Goal: Entertainment & Leisure: Consume media (video, audio)

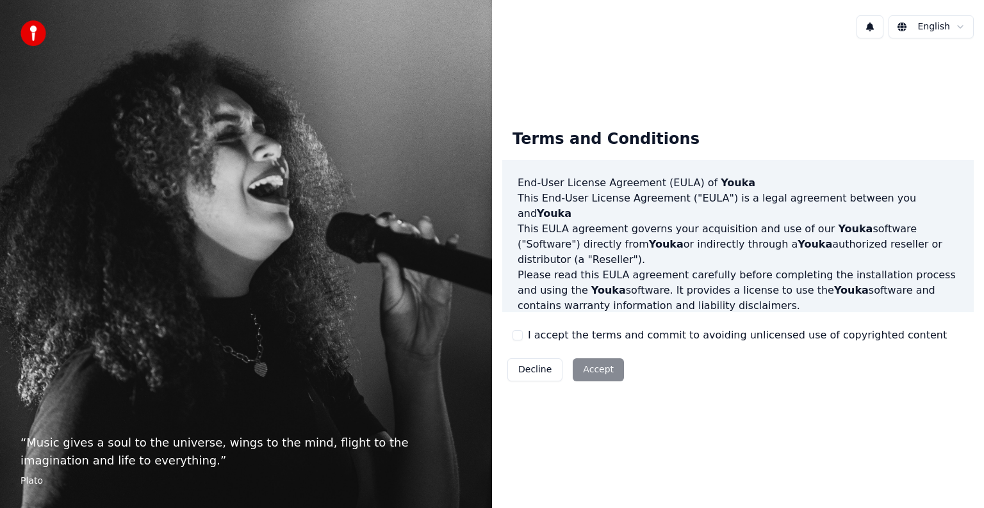
click at [520, 334] on button "I accept the terms and commit to avoiding unlicensed use of copyrighted content" at bounding box center [517, 335] width 10 height 10
click at [601, 369] on button "Accept" at bounding box center [597, 370] width 51 height 23
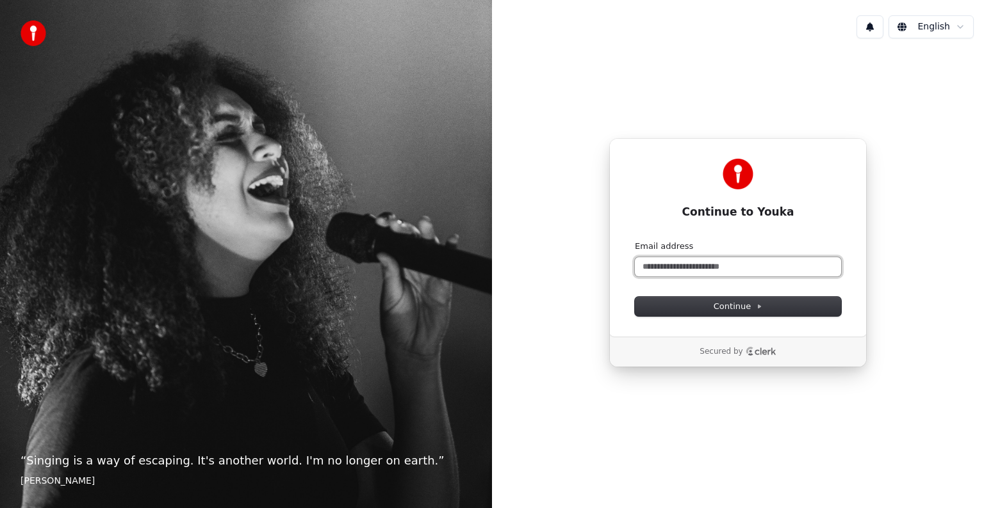
click at [692, 269] on input "Email address" at bounding box center [738, 266] width 206 height 19
click at [635, 241] on button "submit" at bounding box center [635, 241] width 0 height 0
type input "**********"
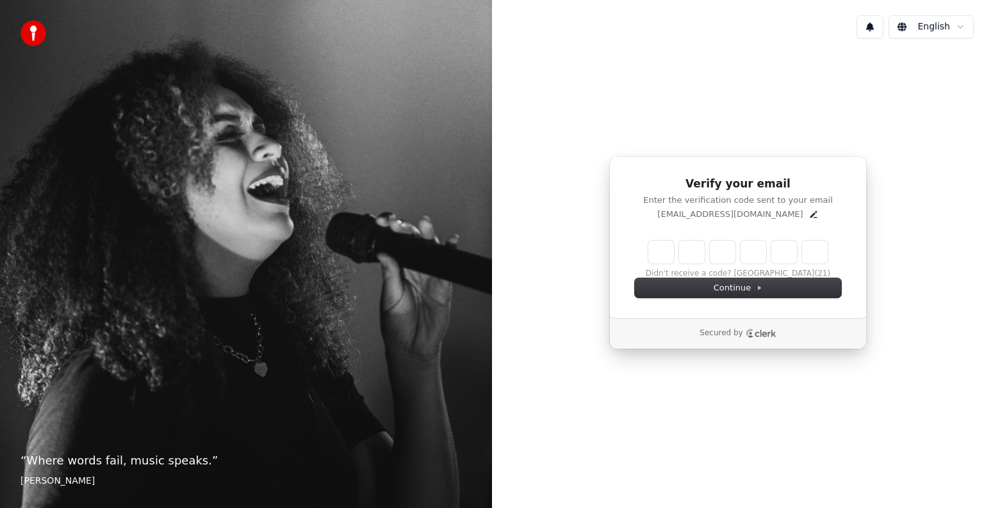
click at [665, 256] on input "Enter verification code" at bounding box center [737, 252] width 179 height 23
type input "******"
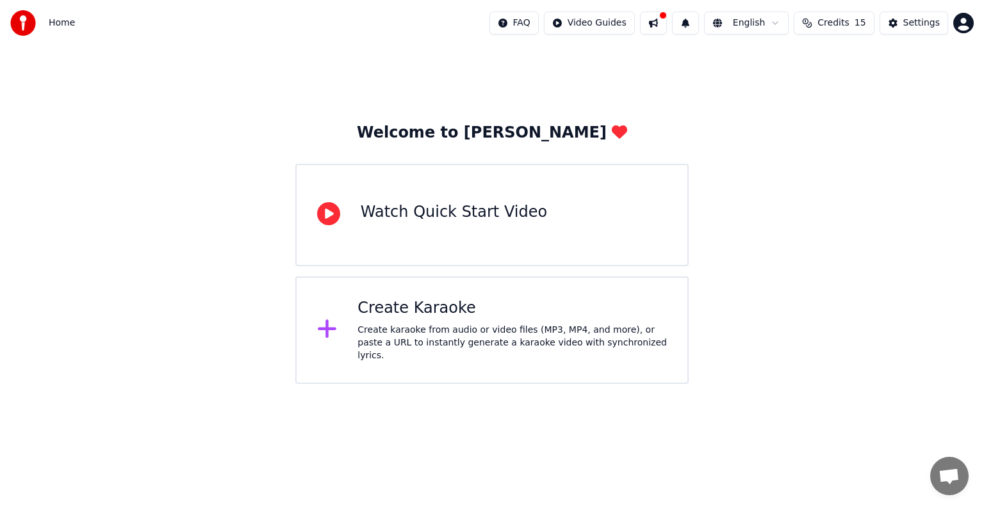
click at [448, 317] on div "Create Karaoke" at bounding box center [511, 308] width 309 height 20
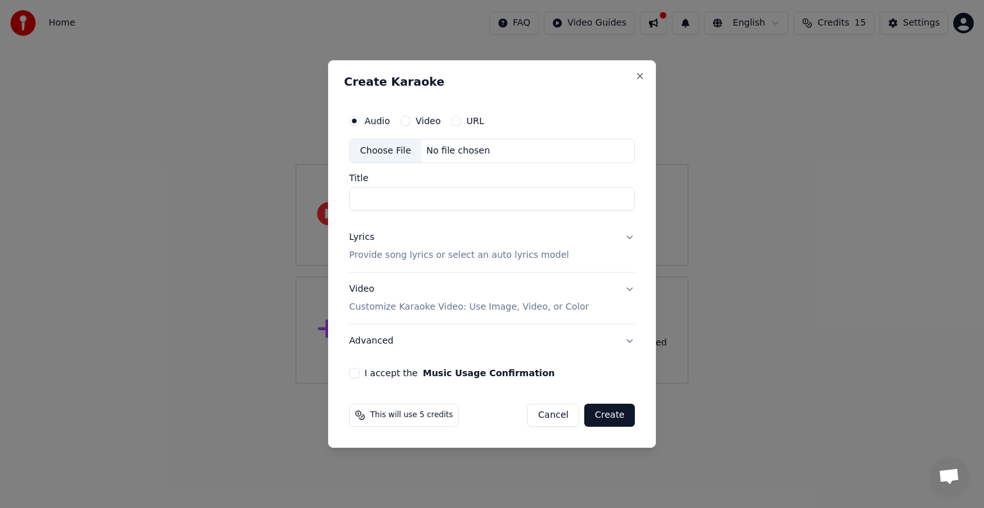
click at [405, 120] on button "Video" at bounding box center [405, 121] width 10 height 10
click at [553, 421] on button "Cancel" at bounding box center [553, 415] width 52 height 23
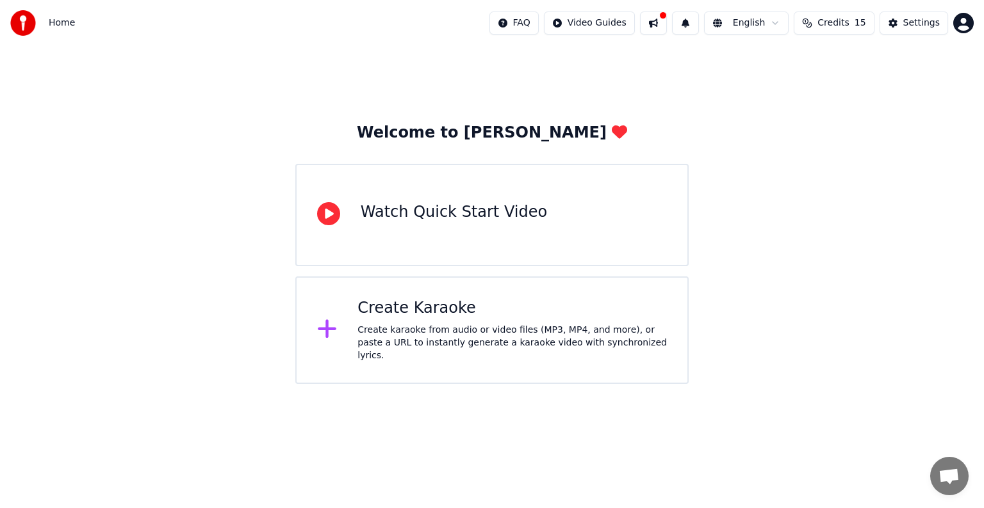
click at [831, 24] on span "Credits" at bounding box center [832, 23] width 31 height 13
click at [843, 214] on div "Welcome to Youka Watch Quick Start Video Create Karaoke Create karaoke from aud…" at bounding box center [492, 215] width 984 height 338
click at [441, 333] on div "Create karaoke from audio or video files (MP3, MP4, and more), or paste a URL t…" at bounding box center [511, 343] width 309 height 38
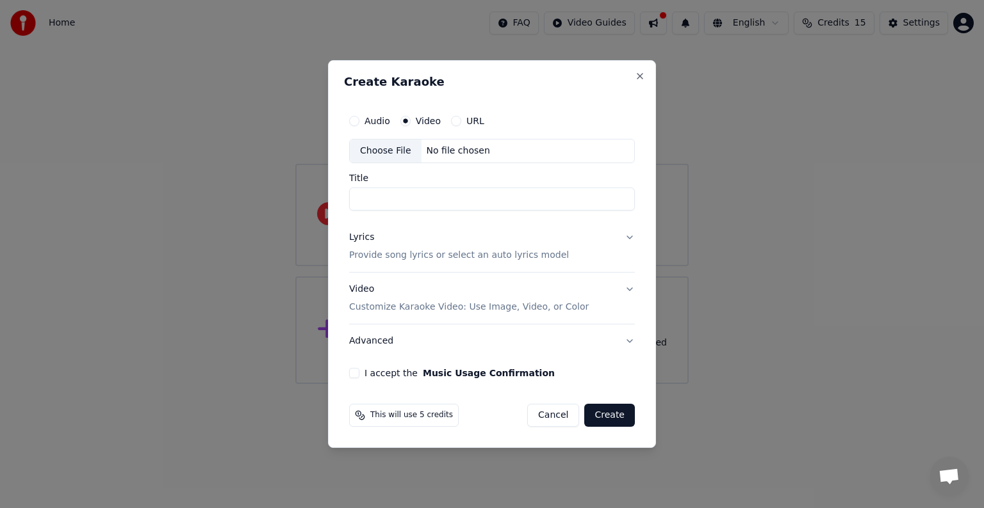
click at [466, 122] on label "URL" at bounding box center [475, 121] width 18 height 9
click at [461, 122] on button "URL" at bounding box center [456, 121] width 10 height 10
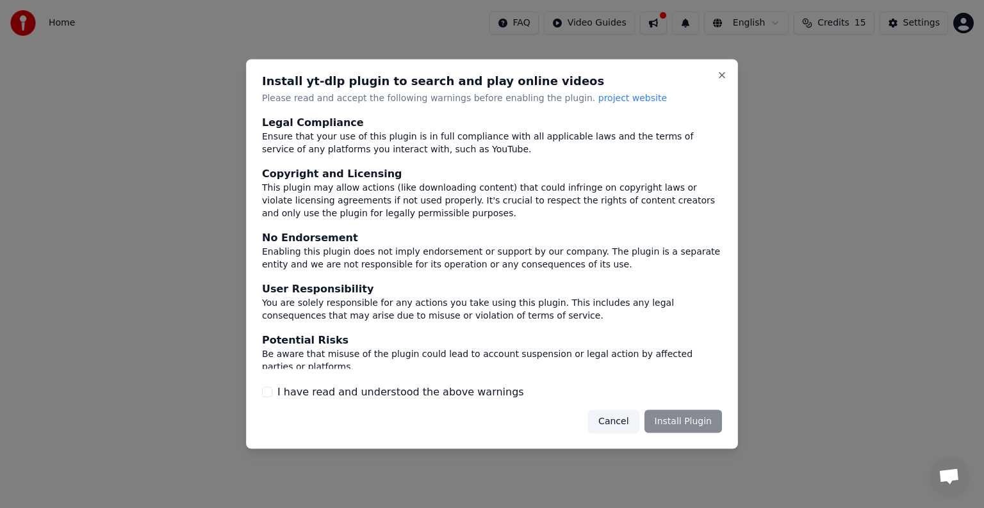
click at [678, 420] on div "Cancel Install Plugin" at bounding box center [655, 421] width 134 height 23
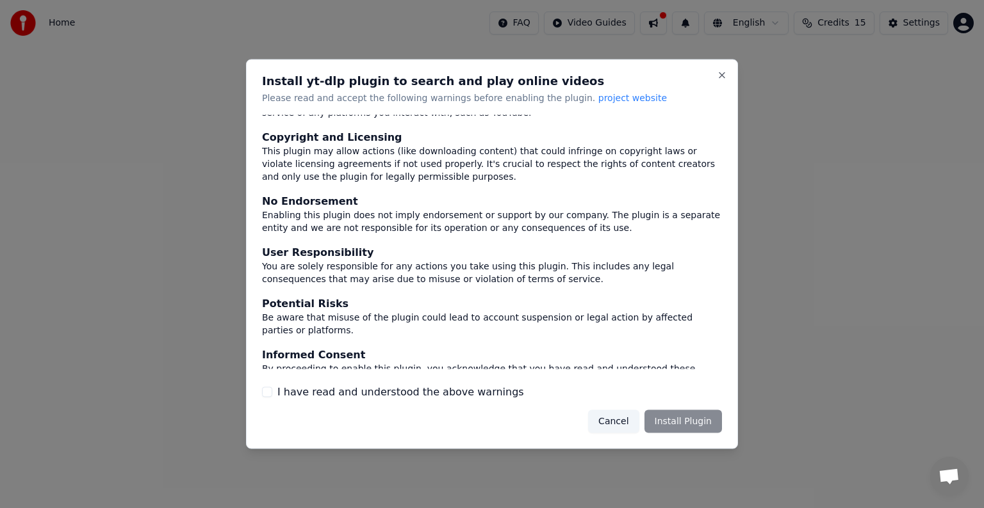
scroll to position [56, 0]
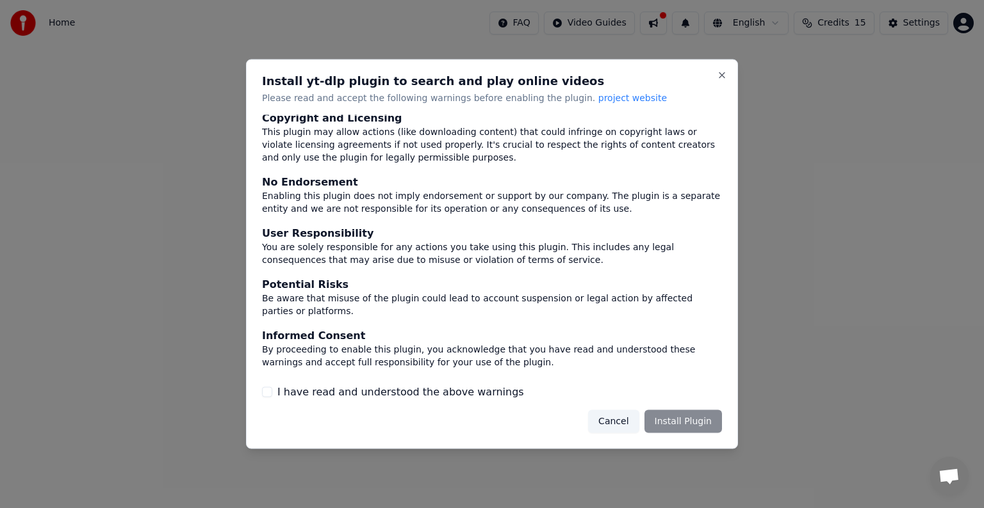
click at [302, 396] on label "I have read and understood the above warnings" at bounding box center [400, 391] width 247 height 15
click at [272, 396] on button "I have read and understood the above warnings" at bounding box center [267, 392] width 10 height 10
click at [682, 419] on button "Install Plugin" at bounding box center [682, 421] width 77 height 23
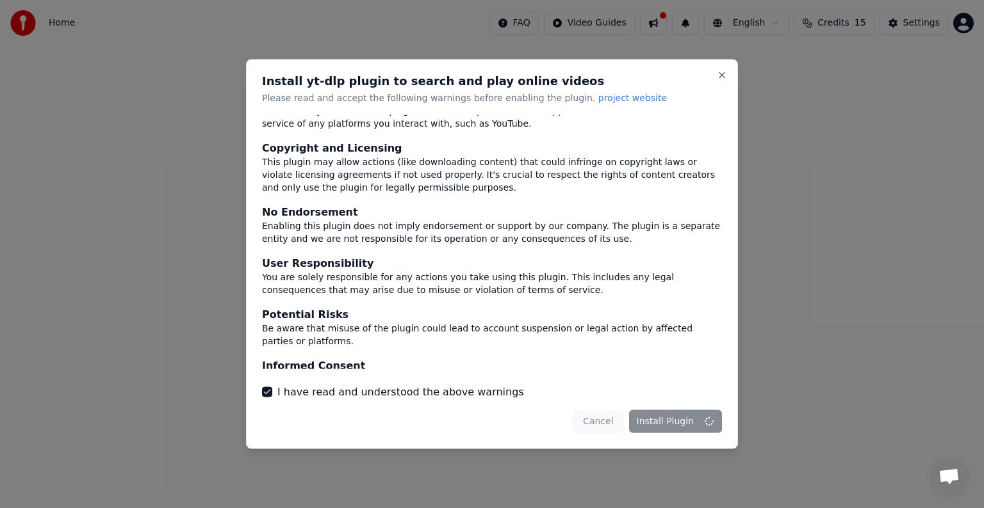
scroll to position [0, 0]
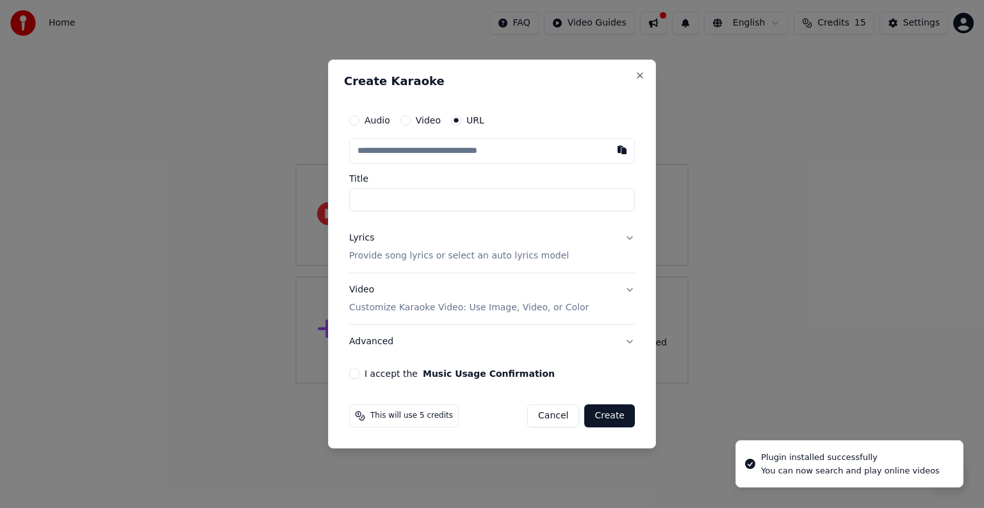
click at [433, 155] on input "text" at bounding box center [492, 151] width 286 height 26
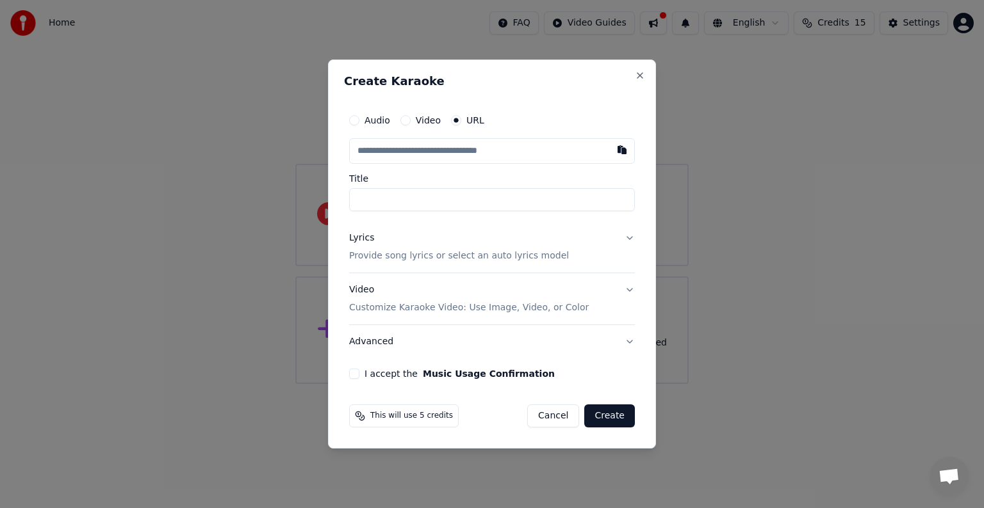
type input "**********"
click at [607, 420] on button "Create" at bounding box center [609, 416] width 51 height 23
type input "**********"
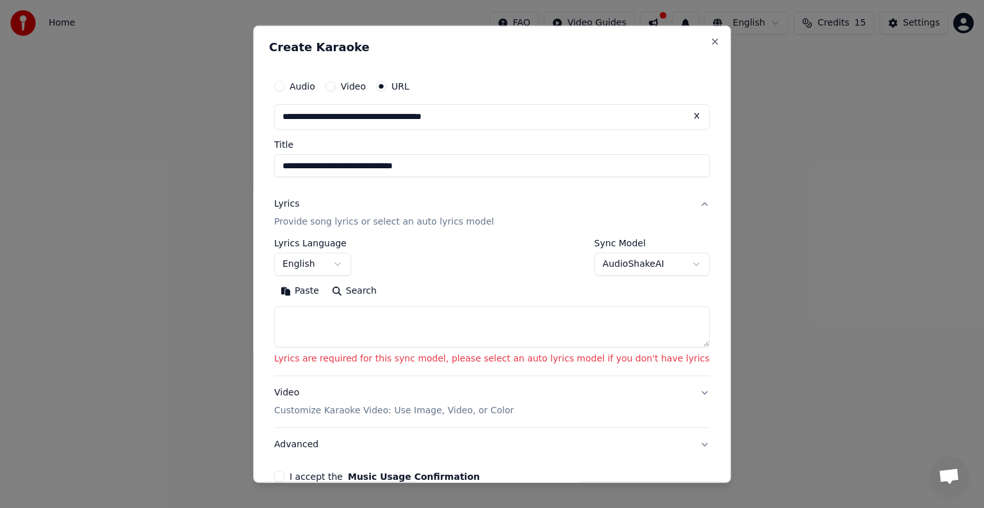
click at [592, 260] on body "**********" at bounding box center [492, 192] width 984 height 384
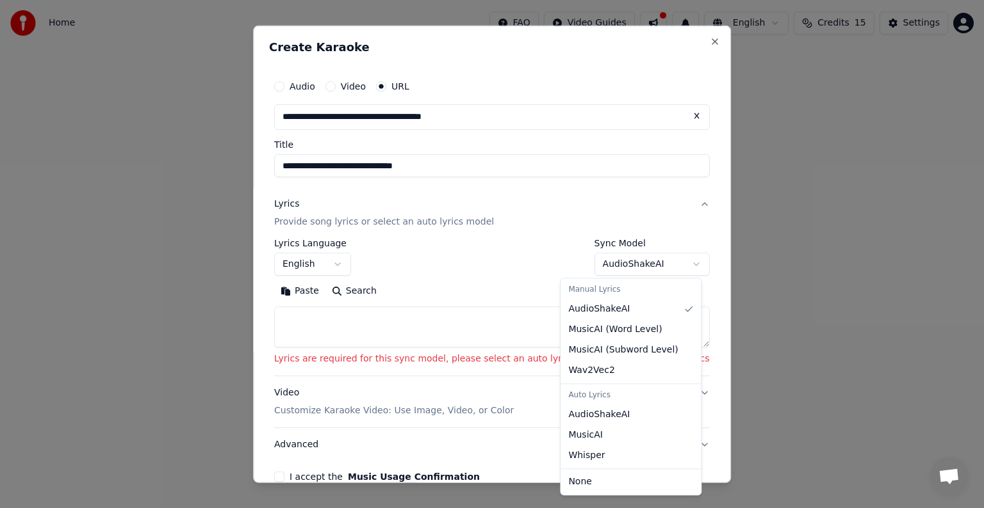
click at [592, 260] on body "**********" at bounding box center [492, 192] width 984 height 384
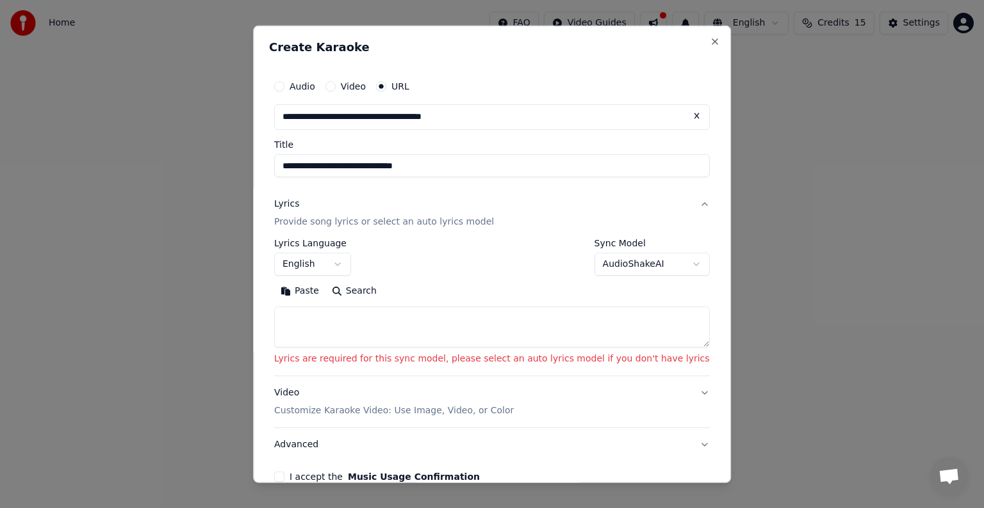
click at [351, 267] on button "English" at bounding box center [312, 264] width 77 height 23
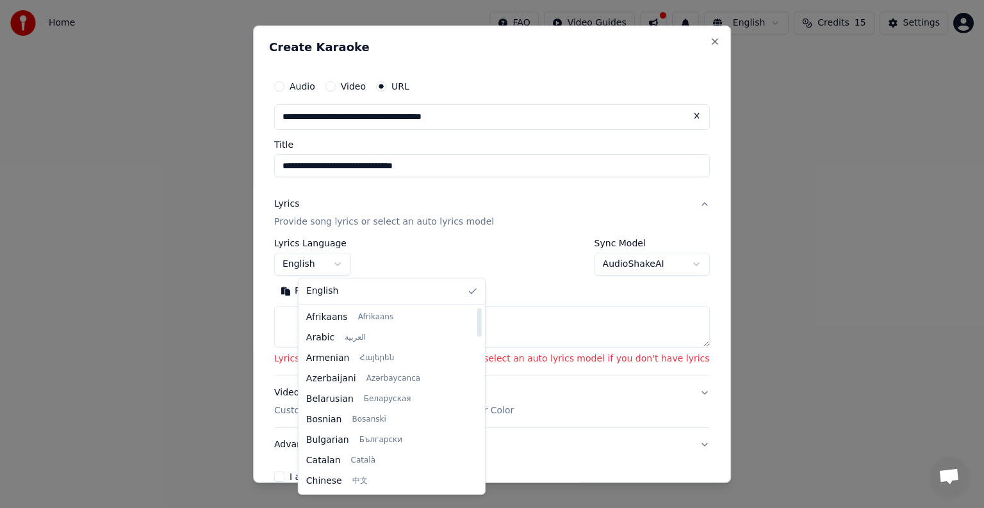
select select "**"
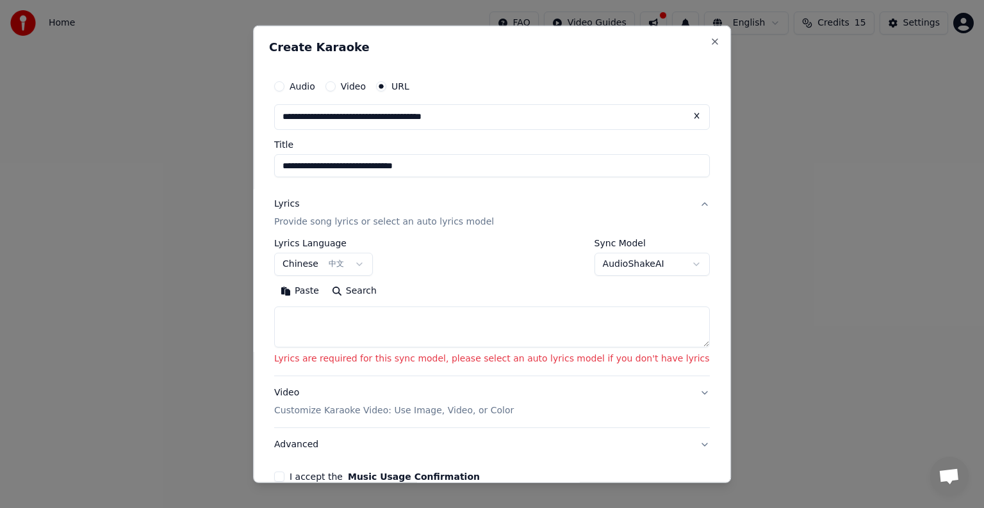
click at [421, 313] on textarea at bounding box center [491, 327] width 435 height 41
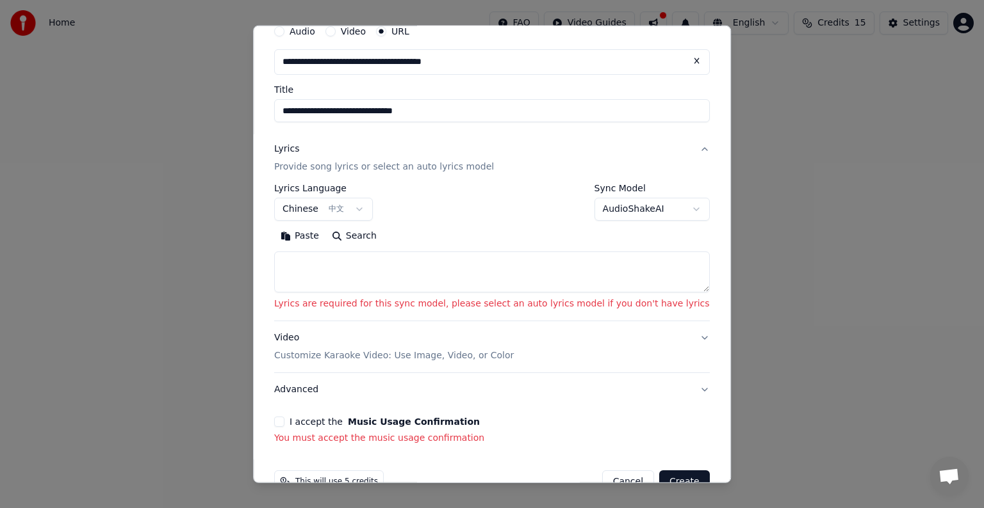
scroll to position [64, 0]
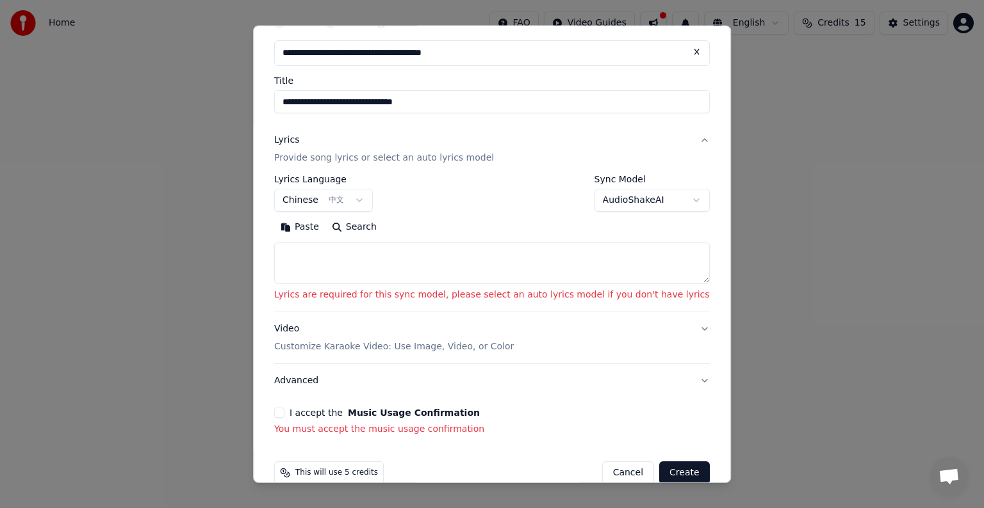
click at [284, 413] on button "I accept the Music Usage Confirmation" at bounding box center [279, 413] width 10 height 10
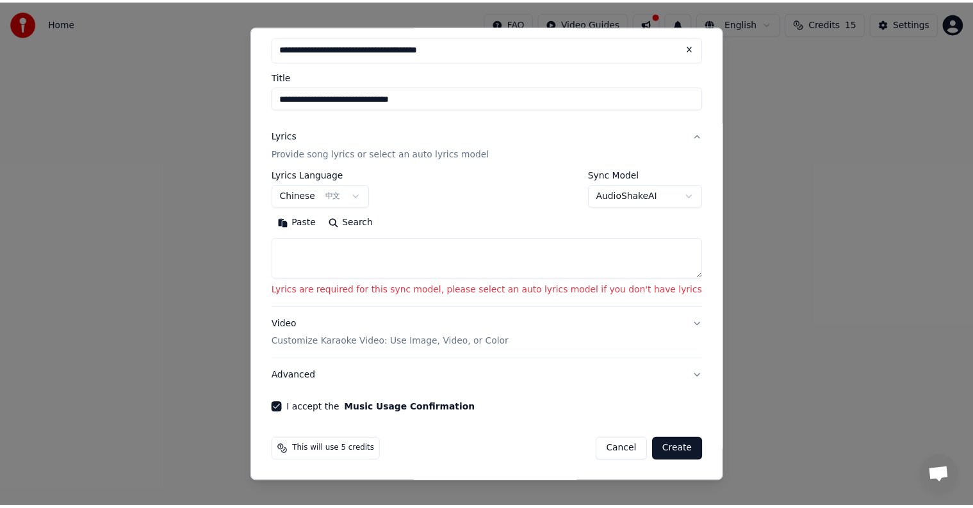
scroll to position [0, 0]
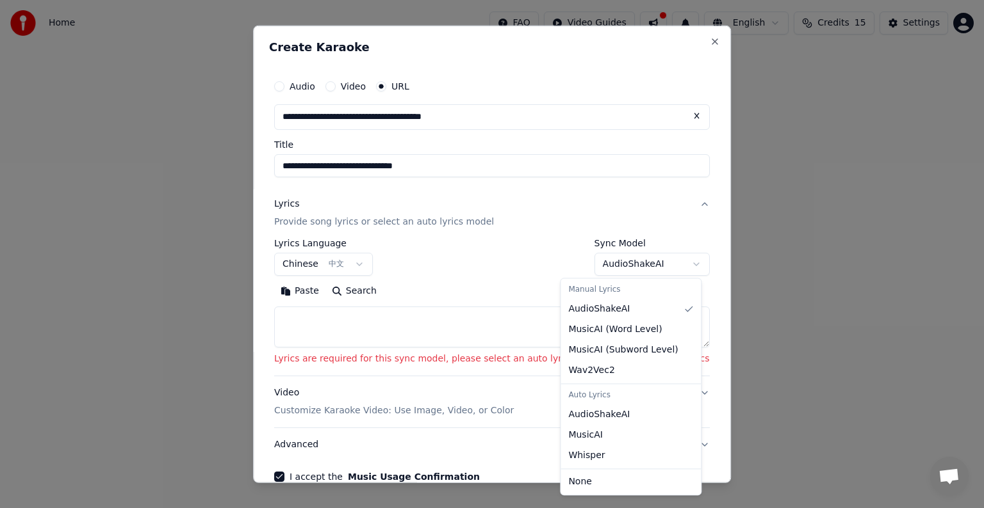
click at [610, 259] on body "**********" at bounding box center [492, 192] width 984 height 384
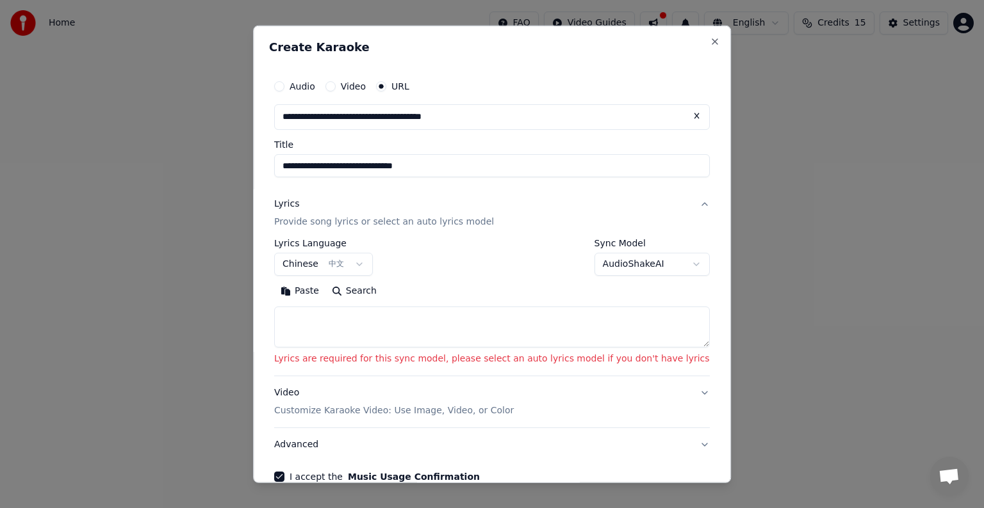
click at [610, 259] on body "**********" at bounding box center [492, 192] width 984 height 384
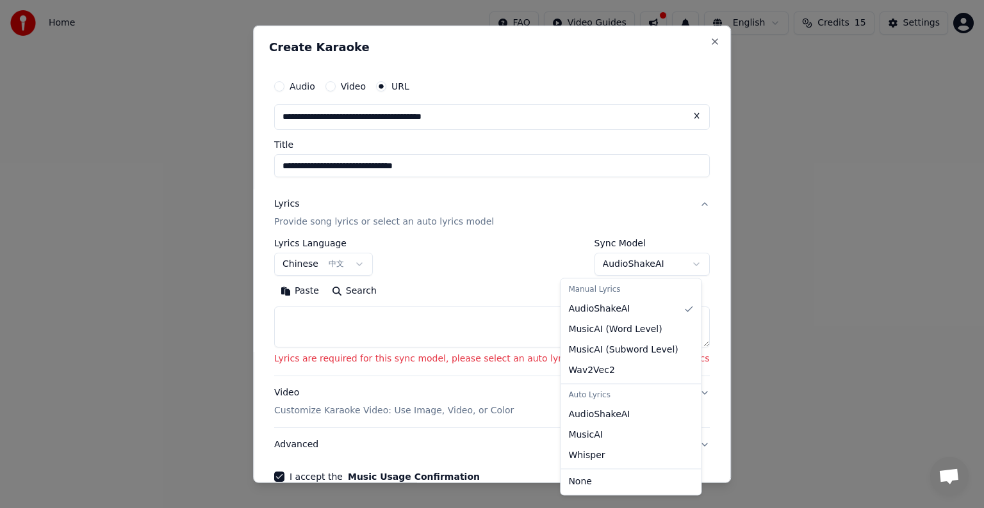
click at [610, 259] on body "**********" at bounding box center [492, 192] width 984 height 384
select select "**********"
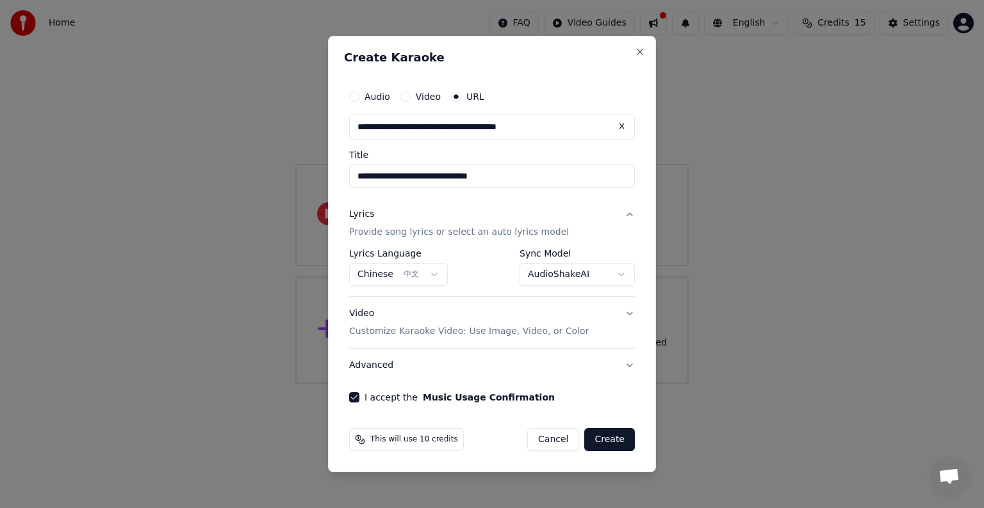
click at [614, 444] on button "Create" at bounding box center [609, 439] width 51 height 23
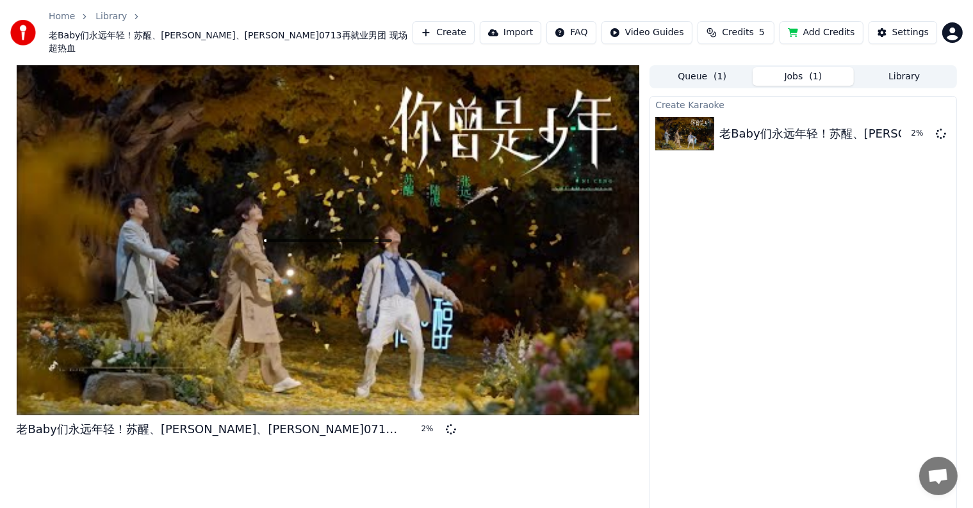
click at [822, 22] on button "Add Credits" at bounding box center [821, 32] width 84 height 23
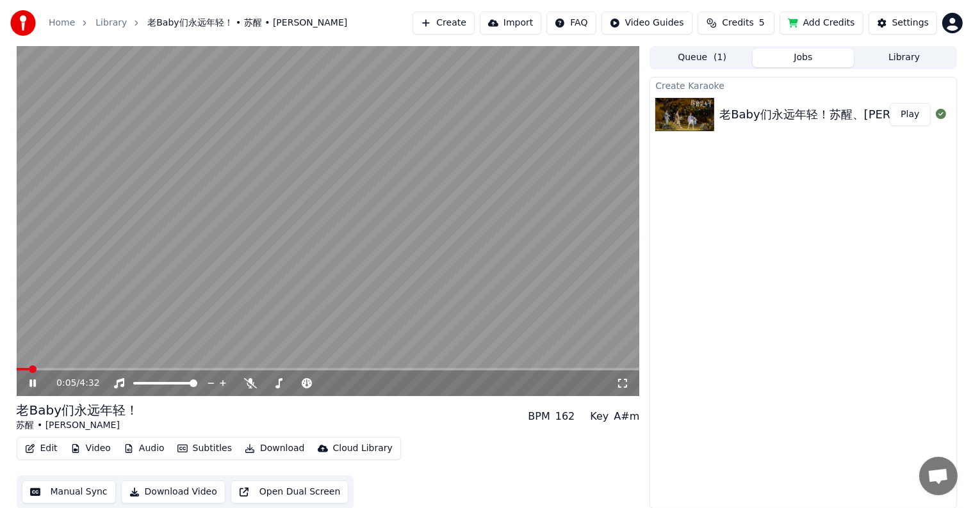
click at [332, 313] on video at bounding box center [328, 221] width 623 height 350
click at [352, 273] on video at bounding box center [328, 221] width 623 height 350
click at [624, 384] on icon at bounding box center [622, 383] width 13 height 10
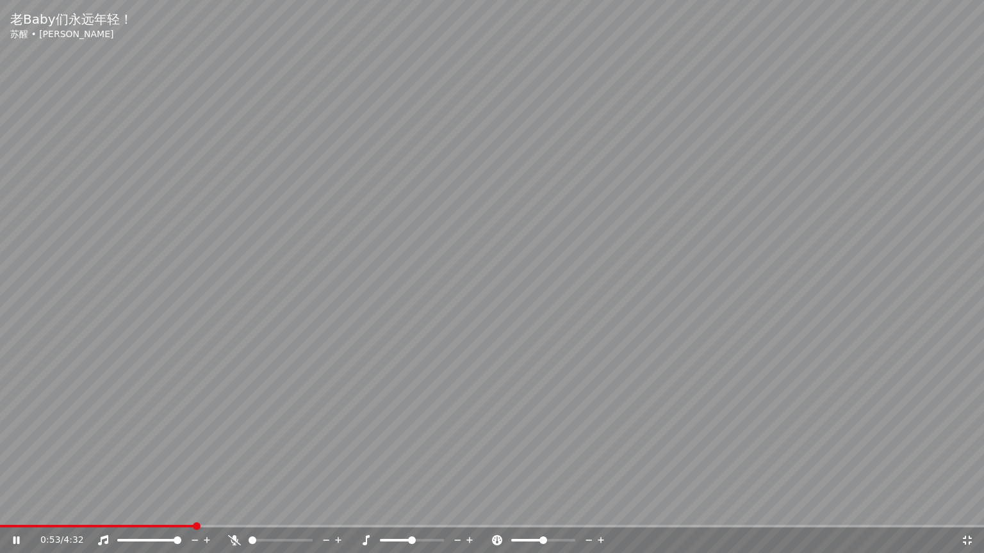
click at [973, 508] on div "0:53 / 4:32" at bounding box center [491, 540] width 973 height 13
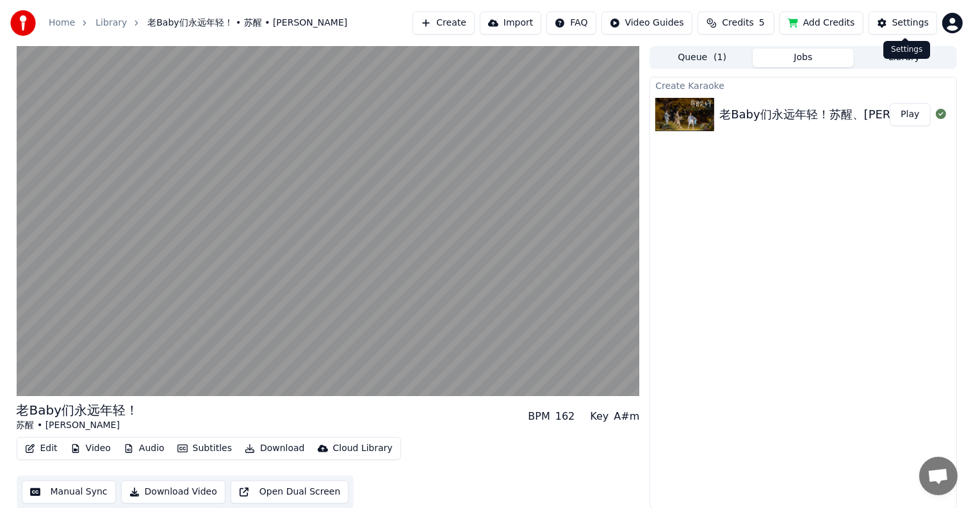
click at [896, 23] on div "Settings" at bounding box center [910, 23] width 37 height 13
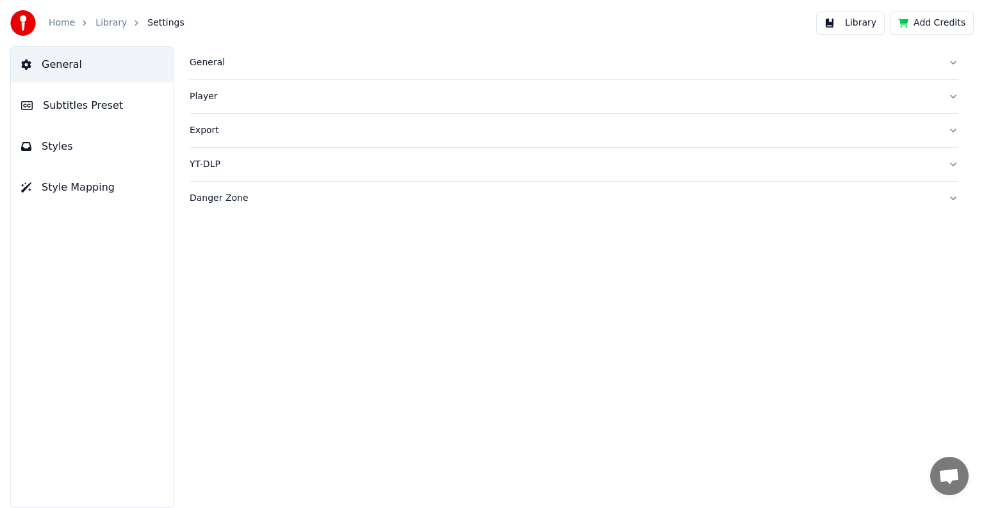
click at [61, 22] on link "Home" at bounding box center [62, 23] width 26 height 13
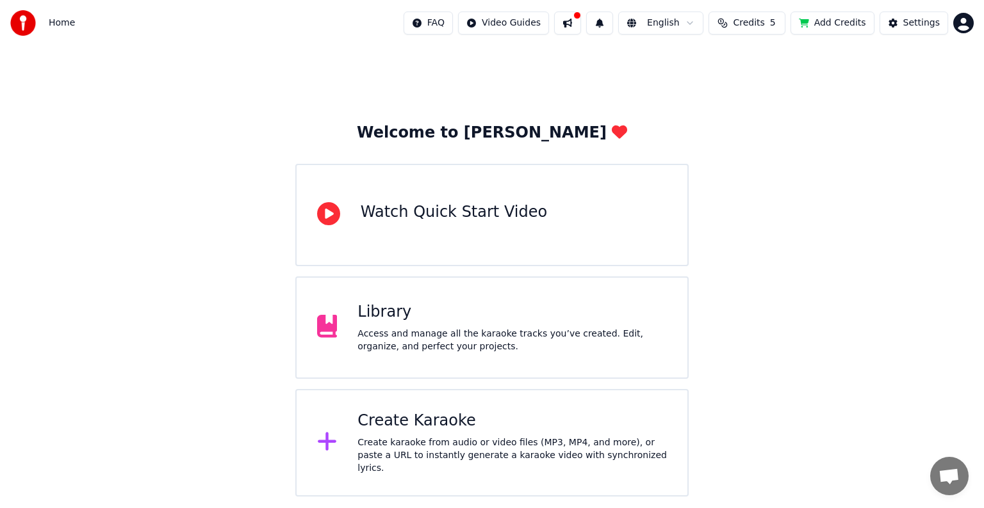
click at [29, 26] on img at bounding box center [23, 23] width 26 height 26
click at [414, 332] on div "Access and manage all the karaoke tracks you’ve created. Edit, organize, and pe…" at bounding box center [511, 341] width 309 height 26
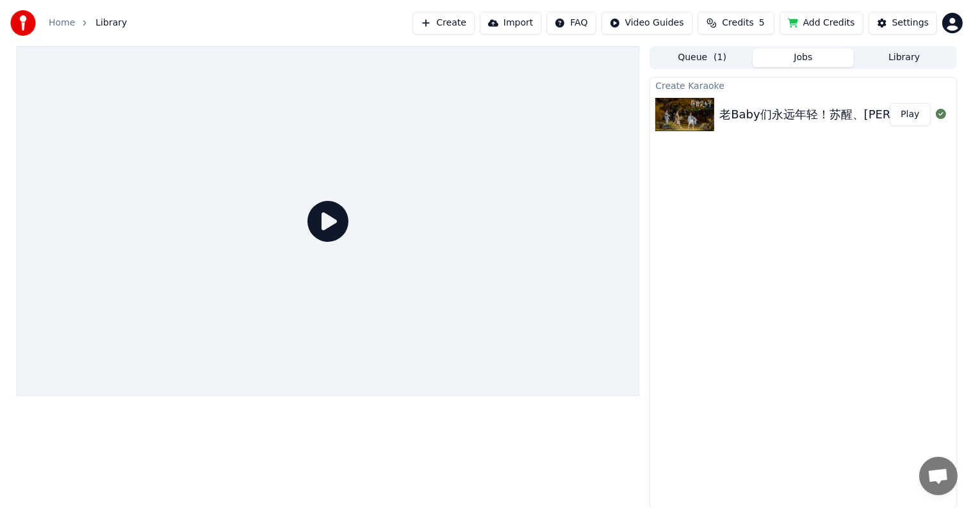
click at [336, 231] on icon at bounding box center [327, 221] width 41 height 41
click at [330, 222] on icon at bounding box center [327, 221] width 41 height 41
click at [677, 111] on img at bounding box center [684, 114] width 59 height 33
click at [913, 116] on button "Play" at bounding box center [909, 114] width 40 height 23
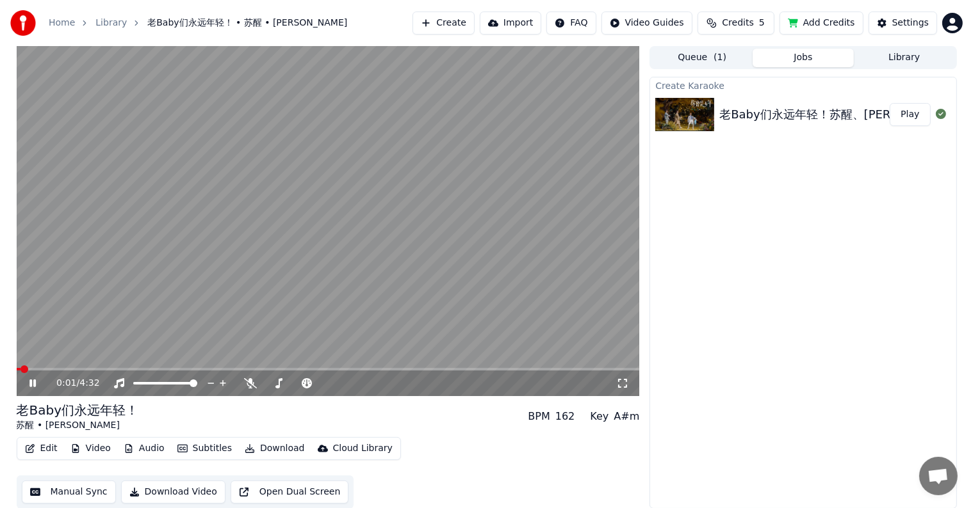
click at [428, 370] on span at bounding box center [328, 369] width 623 height 3
click at [195, 451] on button "Subtitles" at bounding box center [204, 449] width 65 height 18
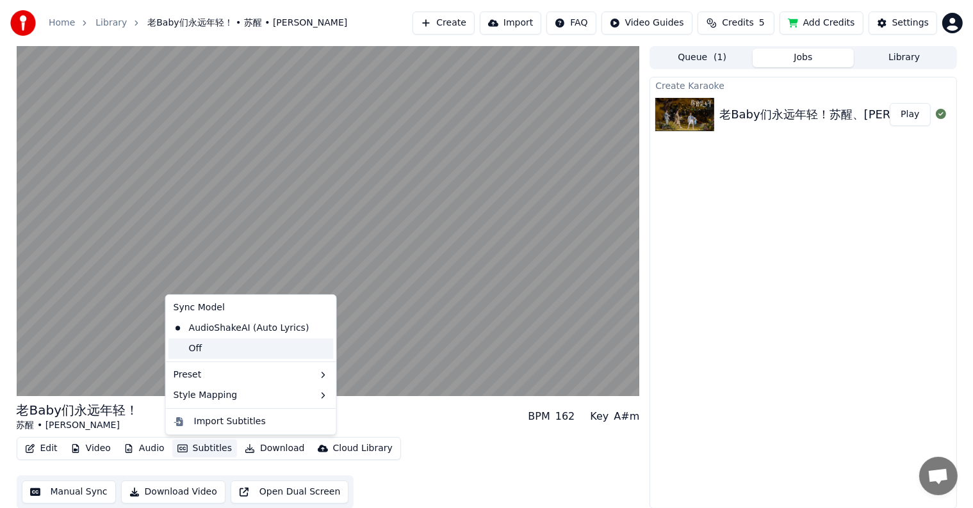
click at [229, 348] on div "Off" at bounding box center [250, 349] width 165 height 20
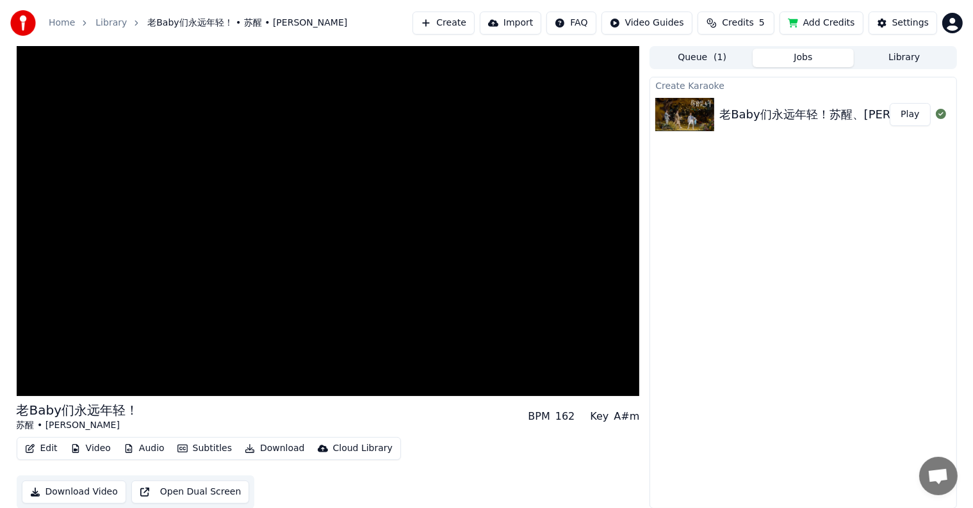
click at [332, 402] on div "老Baby们永远年轻！ 苏醒 • 张远 • 陆虎 BPM 162 Key A#m" at bounding box center [328, 417] width 623 height 31
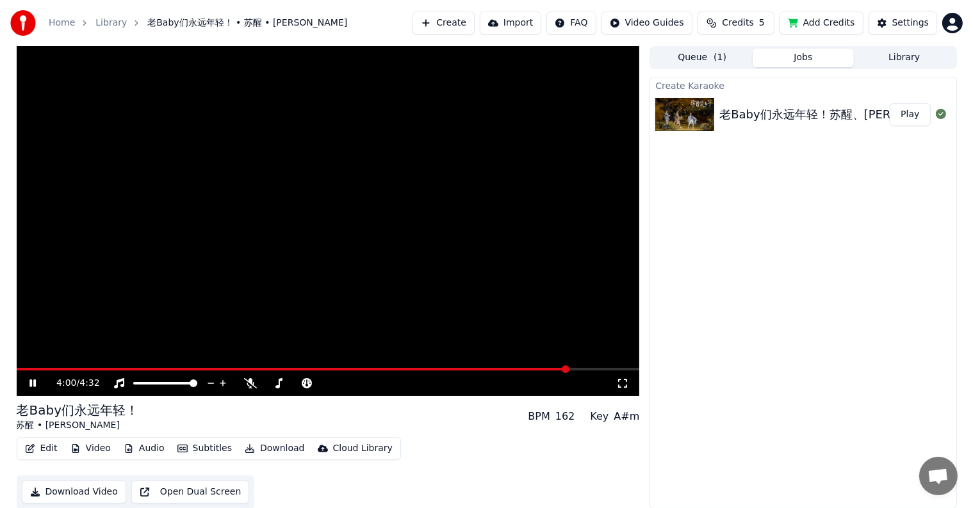
click at [375, 213] on video at bounding box center [328, 221] width 623 height 350
click at [356, 272] on video at bounding box center [328, 221] width 623 height 350
click at [198, 369] on span at bounding box center [293, 369] width 553 height 3
click at [291, 229] on video at bounding box center [328, 221] width 623 height 350
click at [735, 231] on div "Create Karaoke 老Baby们永远年轻！苏醒、张远、陆虎0713再就业男团 现场超热血 Play" at bounding box center [802, 293] width 307 height 432
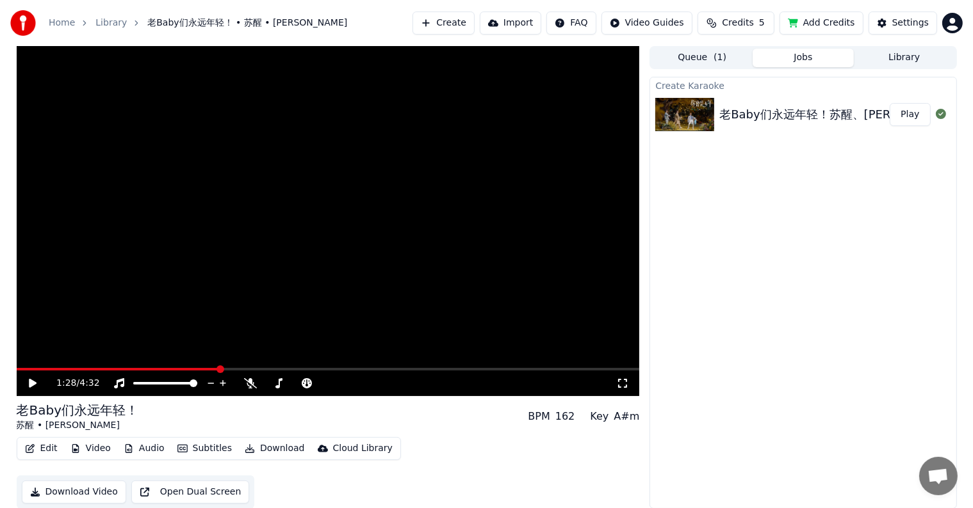
click at [250, 481] on button "Open Dual Screen" at bounding box center [190, 492] width 118 height 23
click at [251, 387] on icon at bounding box center [250, 383] width 13 height 10
click at [250, 386] on icon at bounding box center [250, 383] width 13 height 10
click at [311, 279] on video at bounding box center [328, 221] width 623 height 350
